Goal: Task Accomplishment & Management: Use online tool/utility

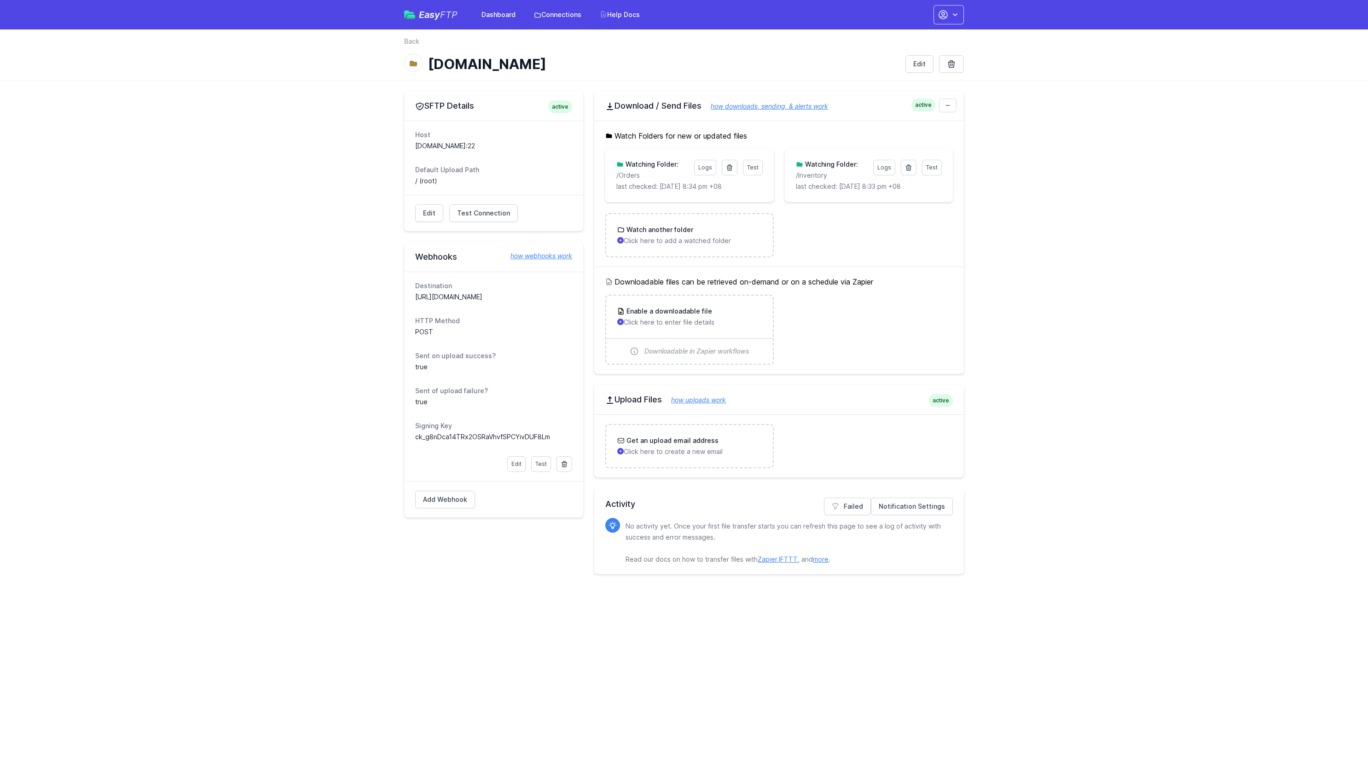
click at [634, 176] on p "/Orders" at bounding box center [652, 175] width 72 height 9
click at [637, 165] on h3 "Watching Folder:" at bounding box center [651, 164] width 55 height 9
click at [641, 164] on h3 "Watching Folder:" at bounding box center [651, 164] width 55 height 9
click at [627, 174] on p "/Orders" at bounding box center [652, 175] width 72 height 9
click at [648, 236] on div "Watch another folder Click here to add a watched folder" at bounding box center [689, 235] width 144 height 20
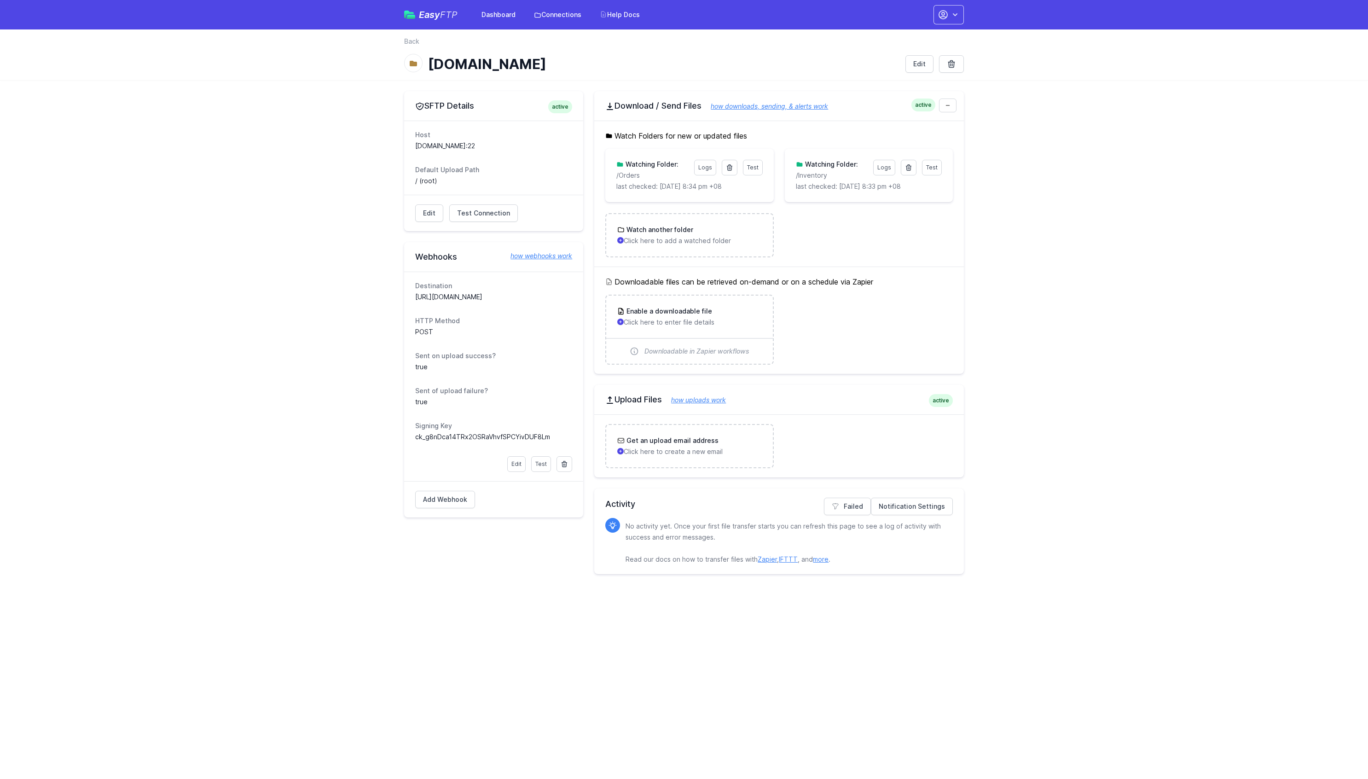
click at [665, 165] on h3 "Watching Folder:" at bounding box center [651, 164] width 55 height 9
click at [707, 165] on link "Logs" at bounding box center [705, 168] width 22 height 16
click at [649, 228] on h3 "Watch another folder" at bounding box center [659, 229] width 69 height 9
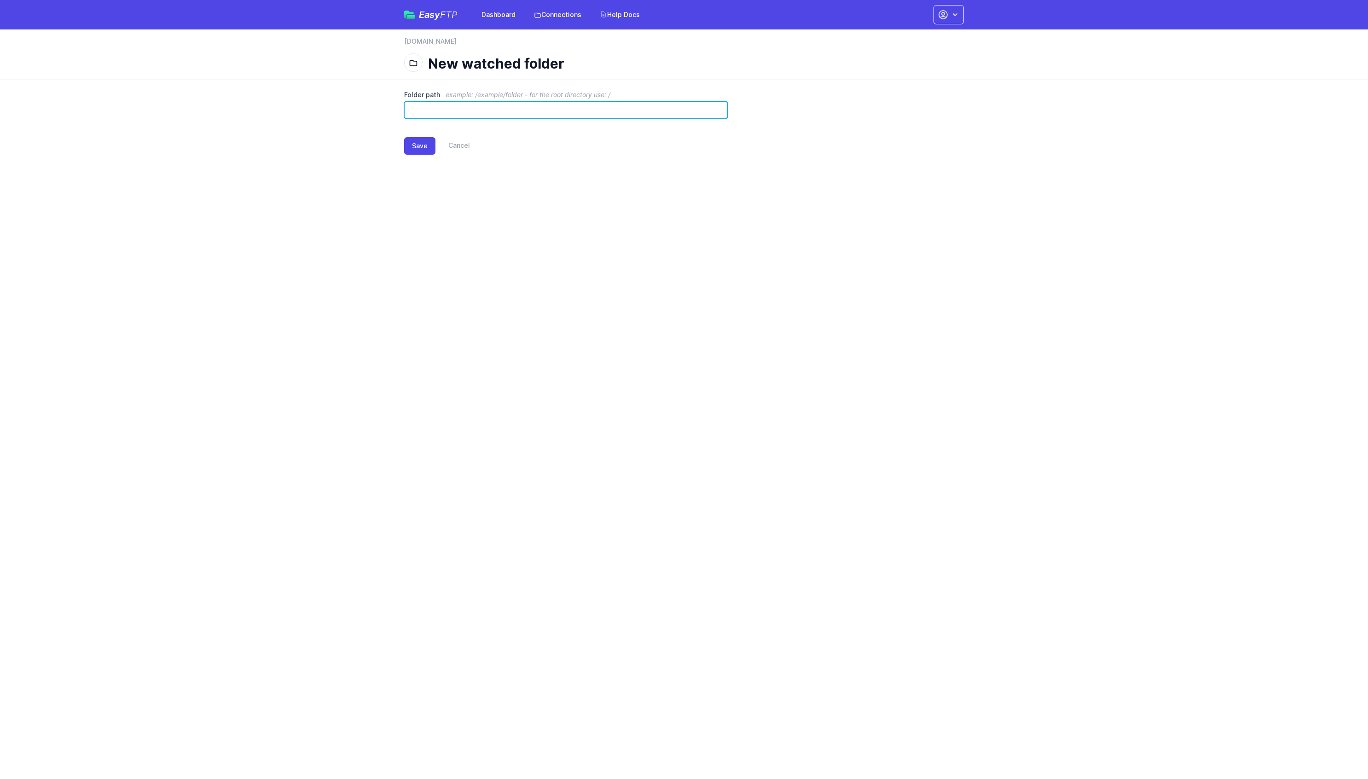
click at [552, 107] on input "Folder path example: /example/folder - for the root directory use: /" at bounding box center [566, 109] width 324 height 17
type input "**********"
click at [426, 145] on button "Save" at bounding box center [419, 145] width 31 height 17
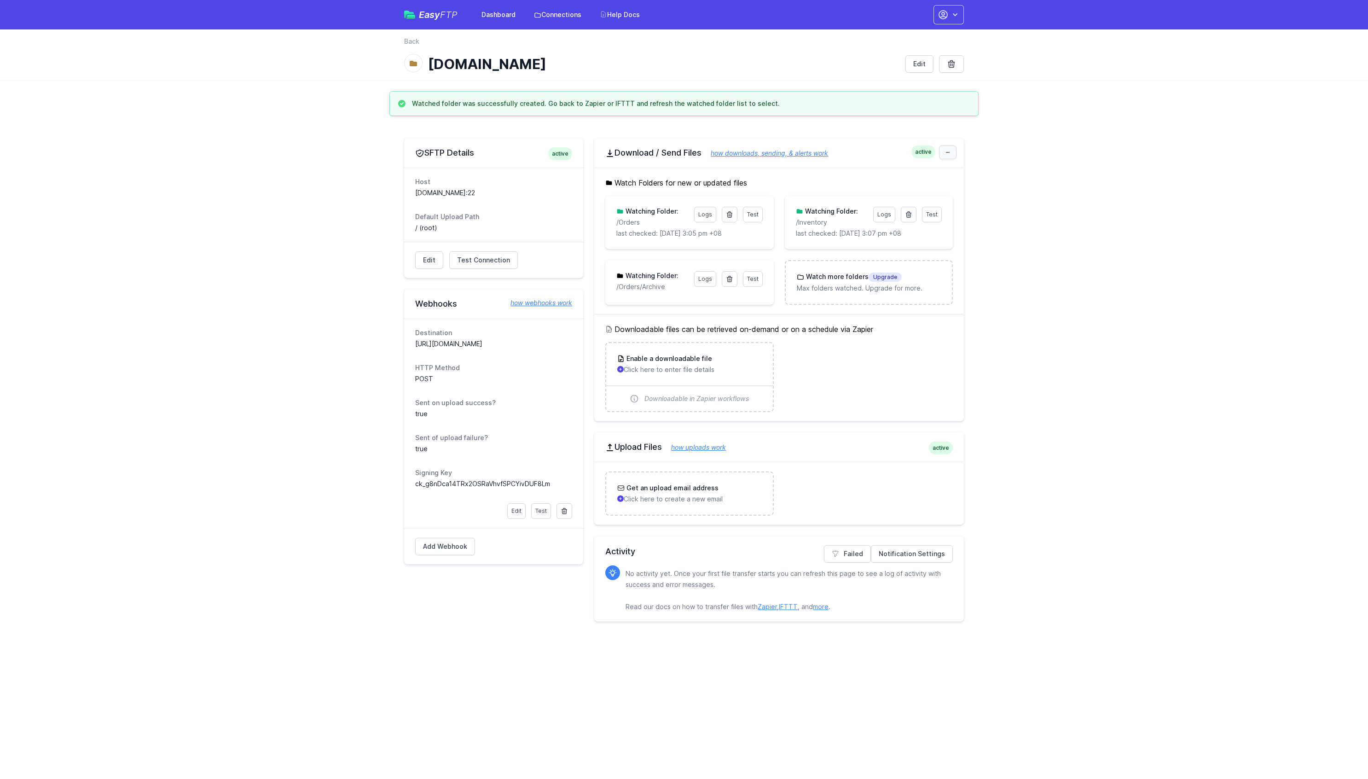
click at [952, 154] on link at bounding box center [947, 152] width 17 height 14
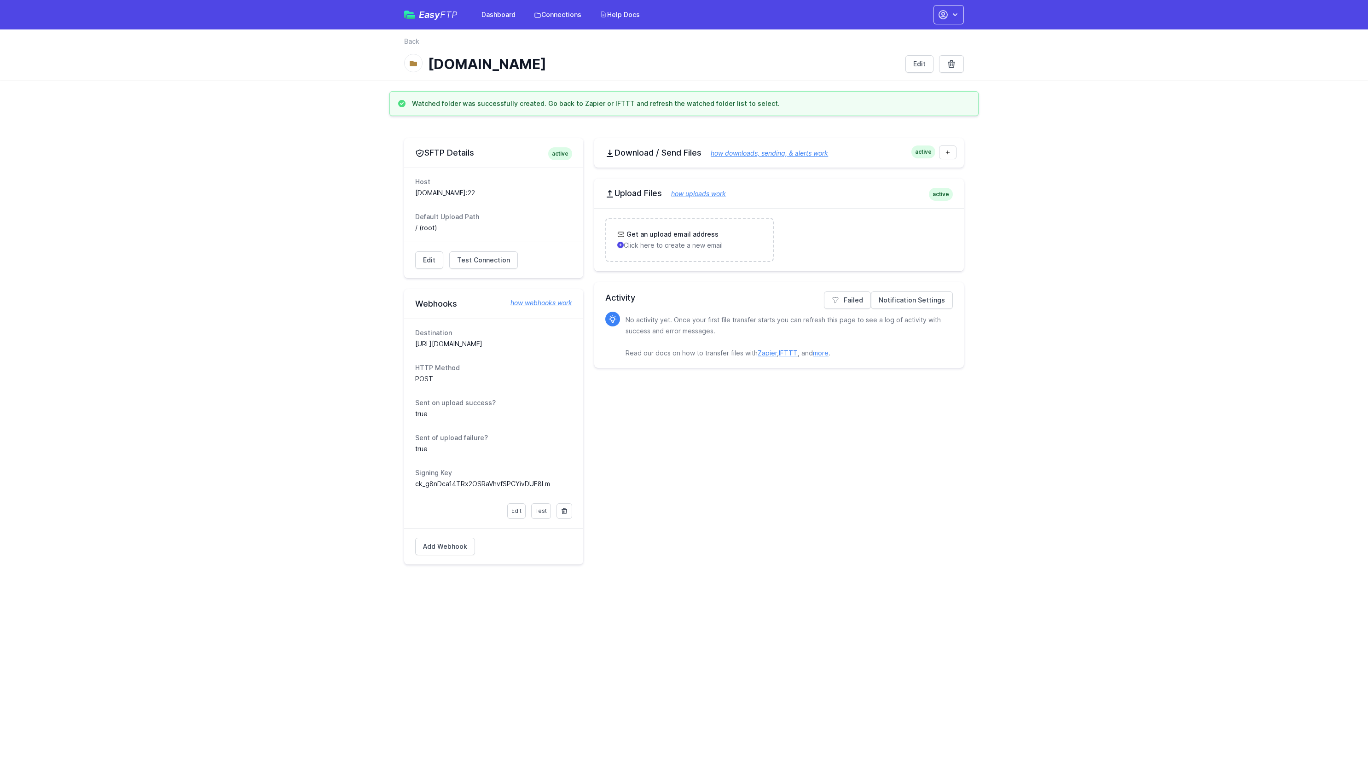
click at [920, 151] on span "active" at bounding box center [923, 151] width 24 height 13
click at [604, 151] on div "active Download / Send Files how downloads, sending, & alerts work" at bounding box center [779, 152] width 370 height 29
click at [685, 153] on h2 "Download / Send Files how downloads, sending, & alerts work" at bounding box center [779, 152] width 348 height 11
click at [610, 154] on icon at bounding box center [610, 153] width 6 height 7
click at [749, 155] on link "how downloads, sending, & alerts work" at bounding box center [764, 153] width 127 height 8
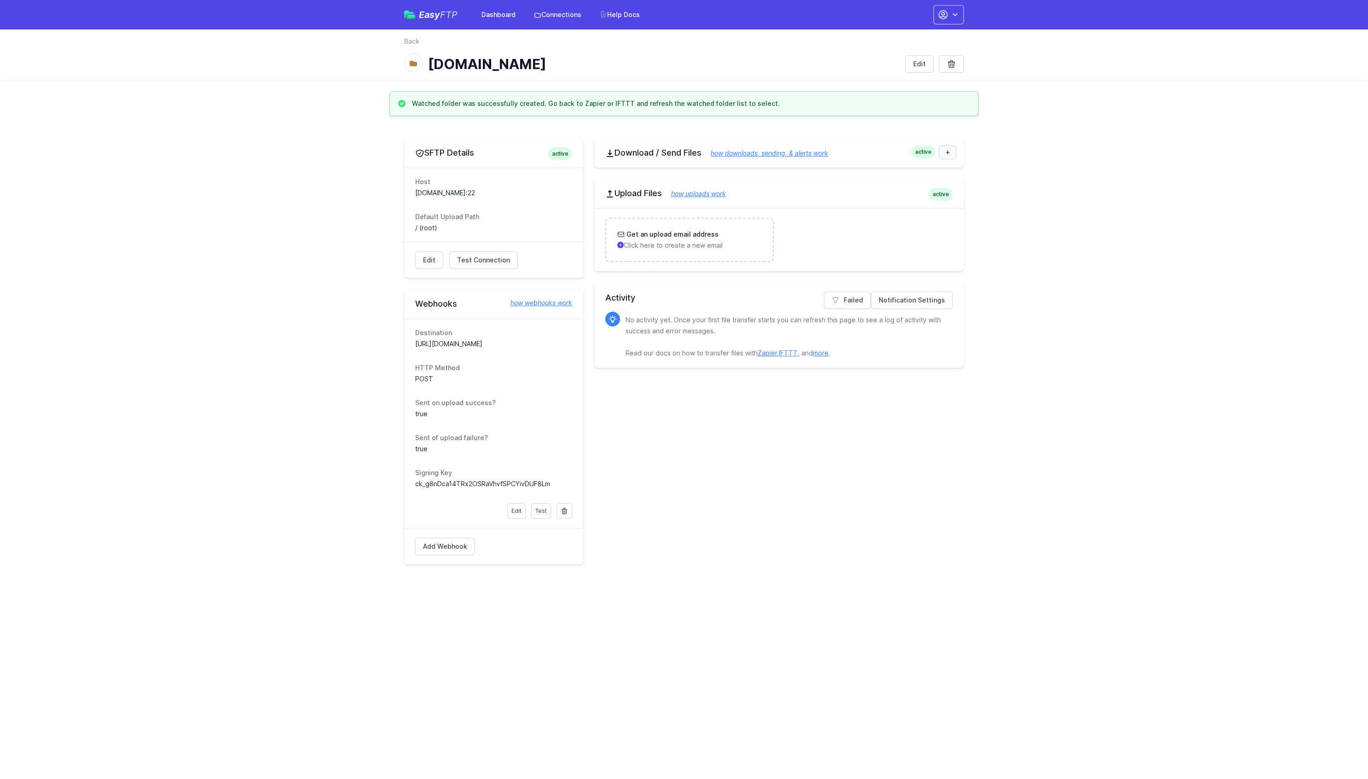
click at [948, 156] on link at bounding box center [947, 152] width 17 height 14
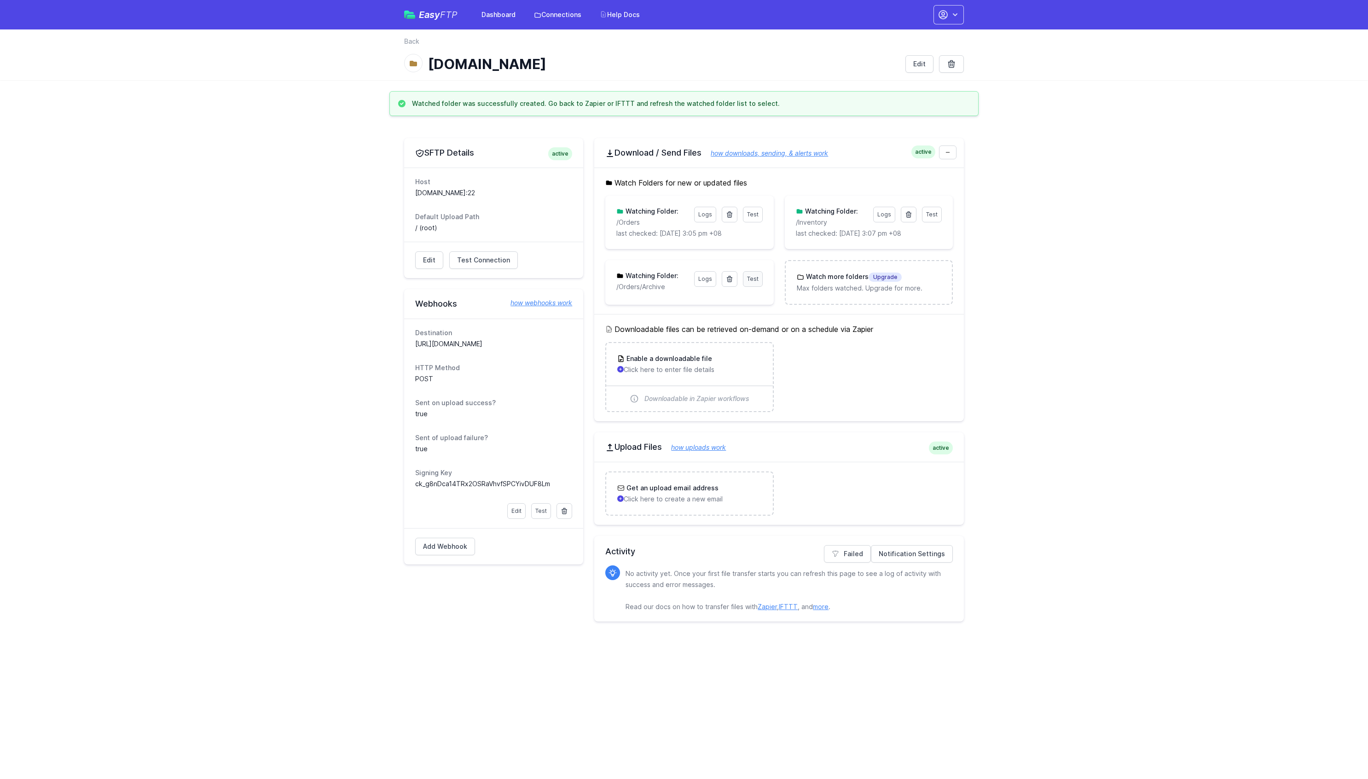
click at [751, 280] on span "Test" at bounding box center [753, 278] width 12 height 7
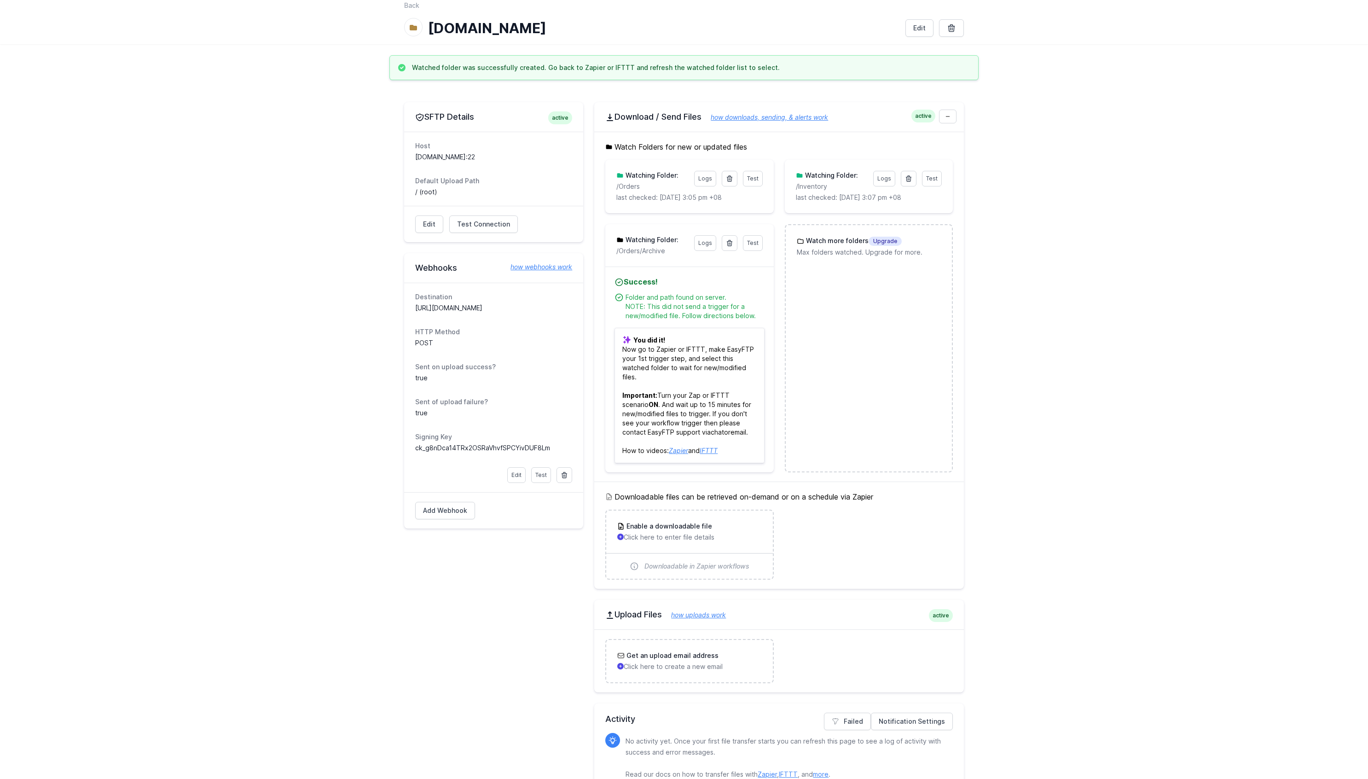
scroll to position [57, 0]
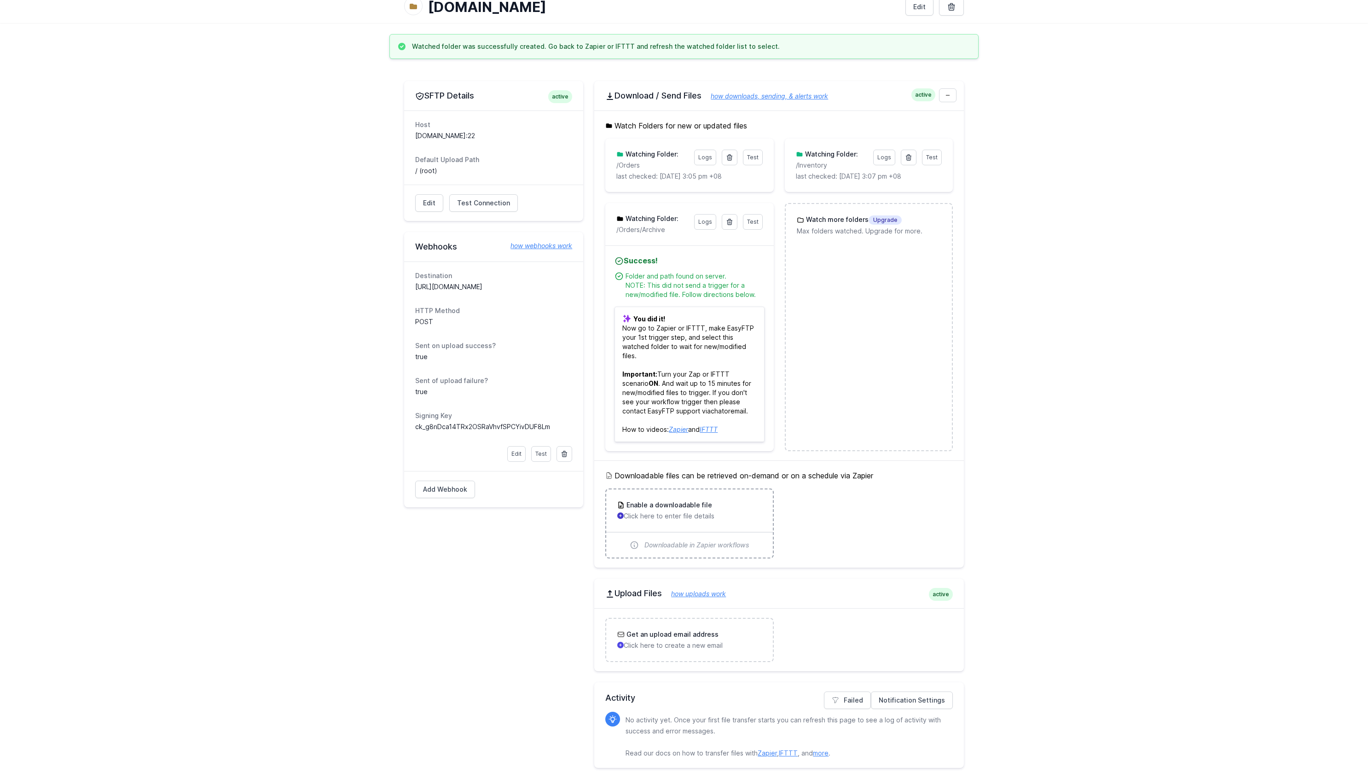
click at [620, 516] on icon "button" at bounding box center [620, 515] width 3 height 3
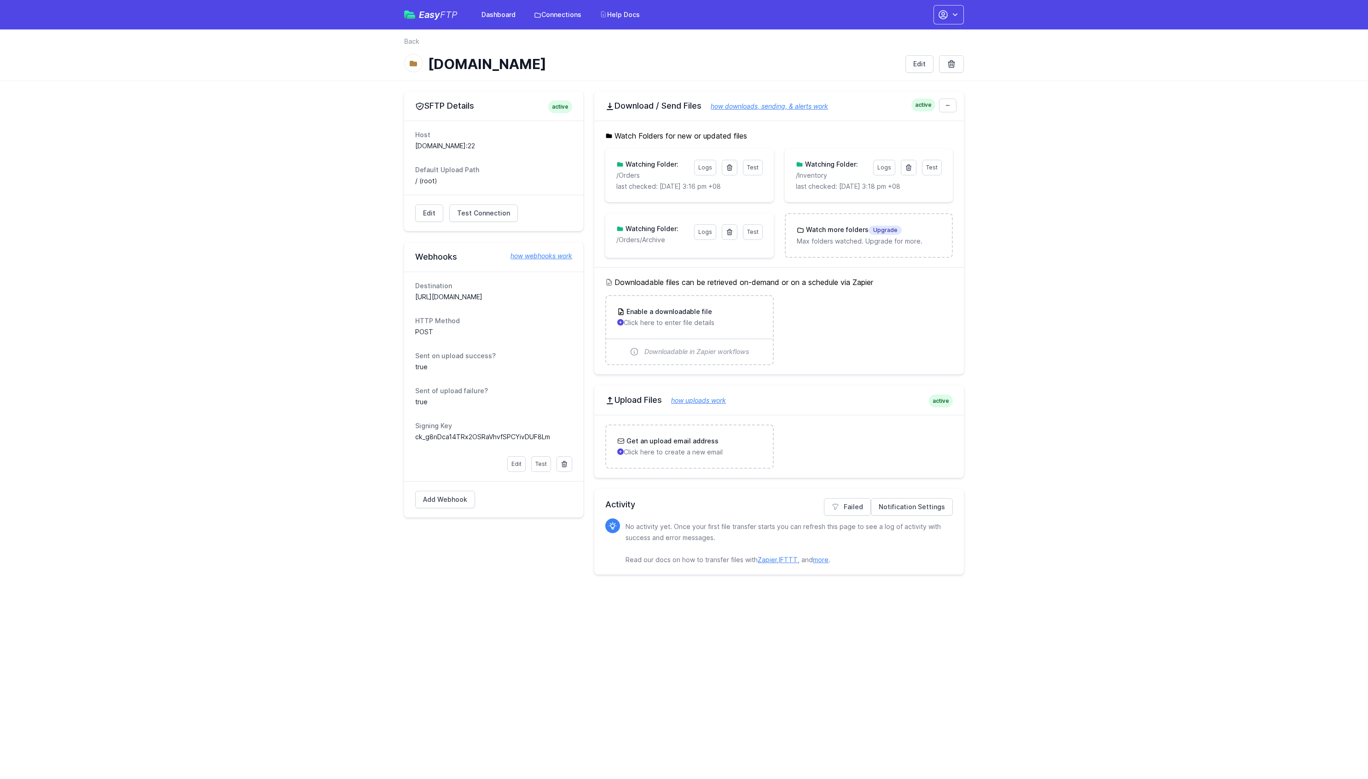
click at [956, 19] on icon "button" at bounding box center [955, 14] width 9 height 9
click at [930, 85] on link "Set up Zapier" at bounding box center [919, 88] width 88 height 17
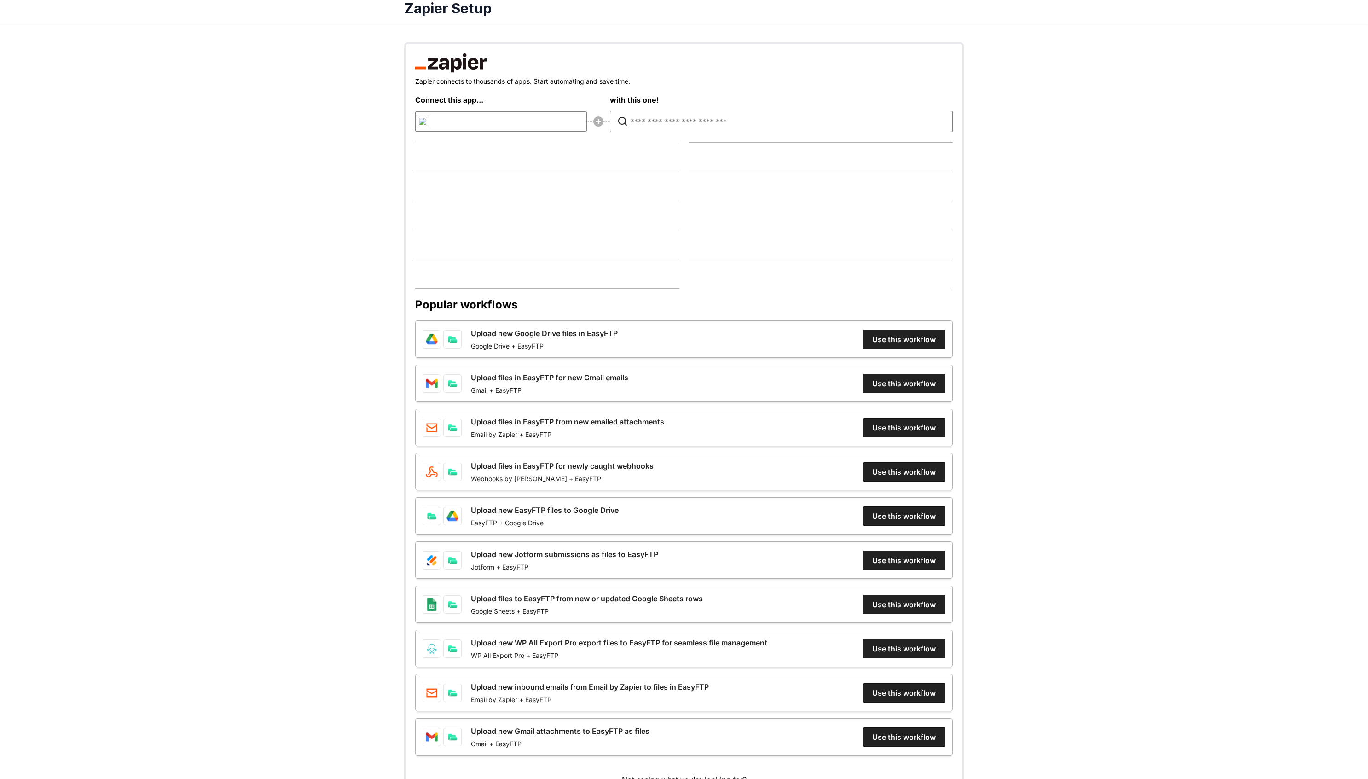
scroll to position [96, 0]
